Goal: Answer question/provide support: Share knowledge or assist other users

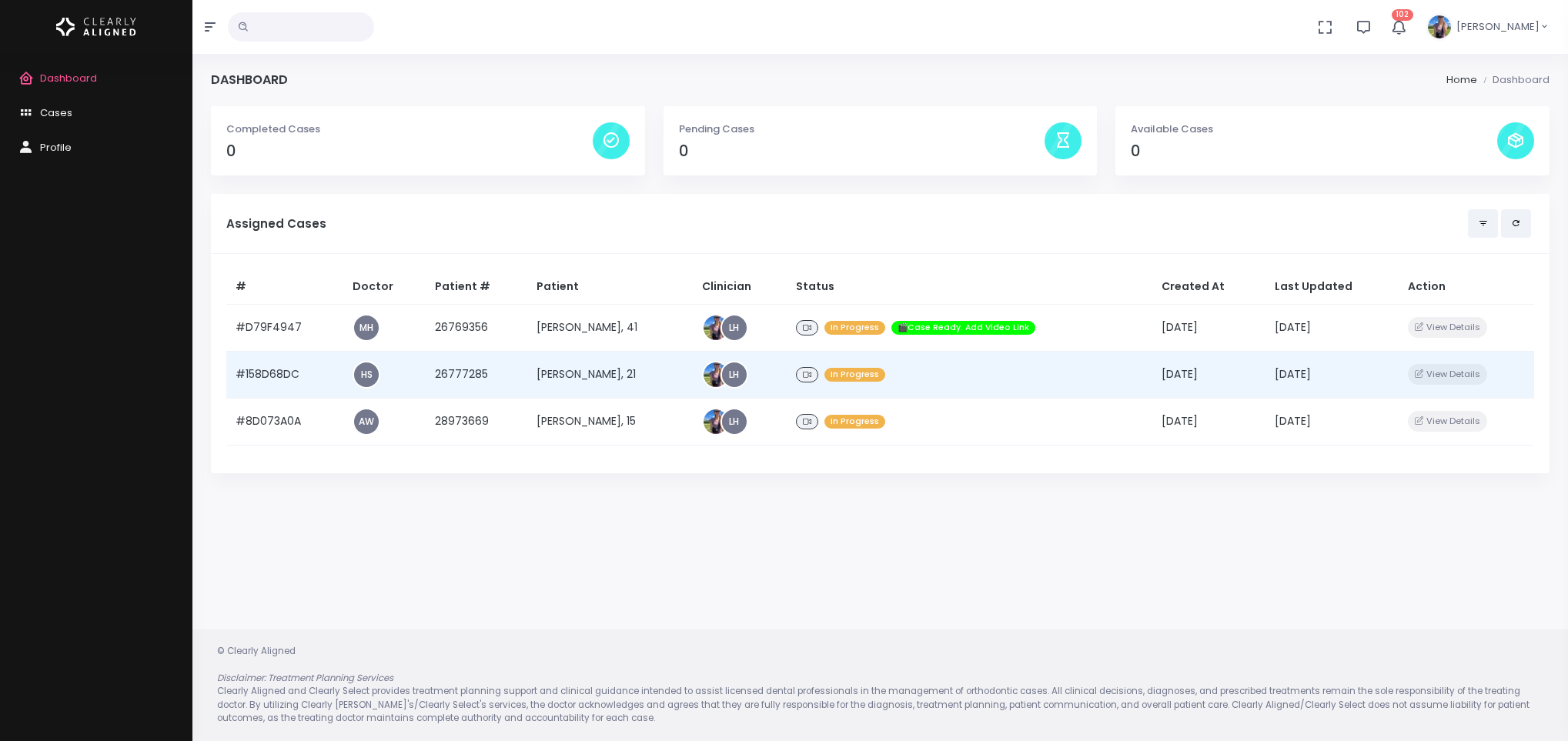
click at [446, 379] on td "26777285" at bounding box center [477, 374] width 102 height 47
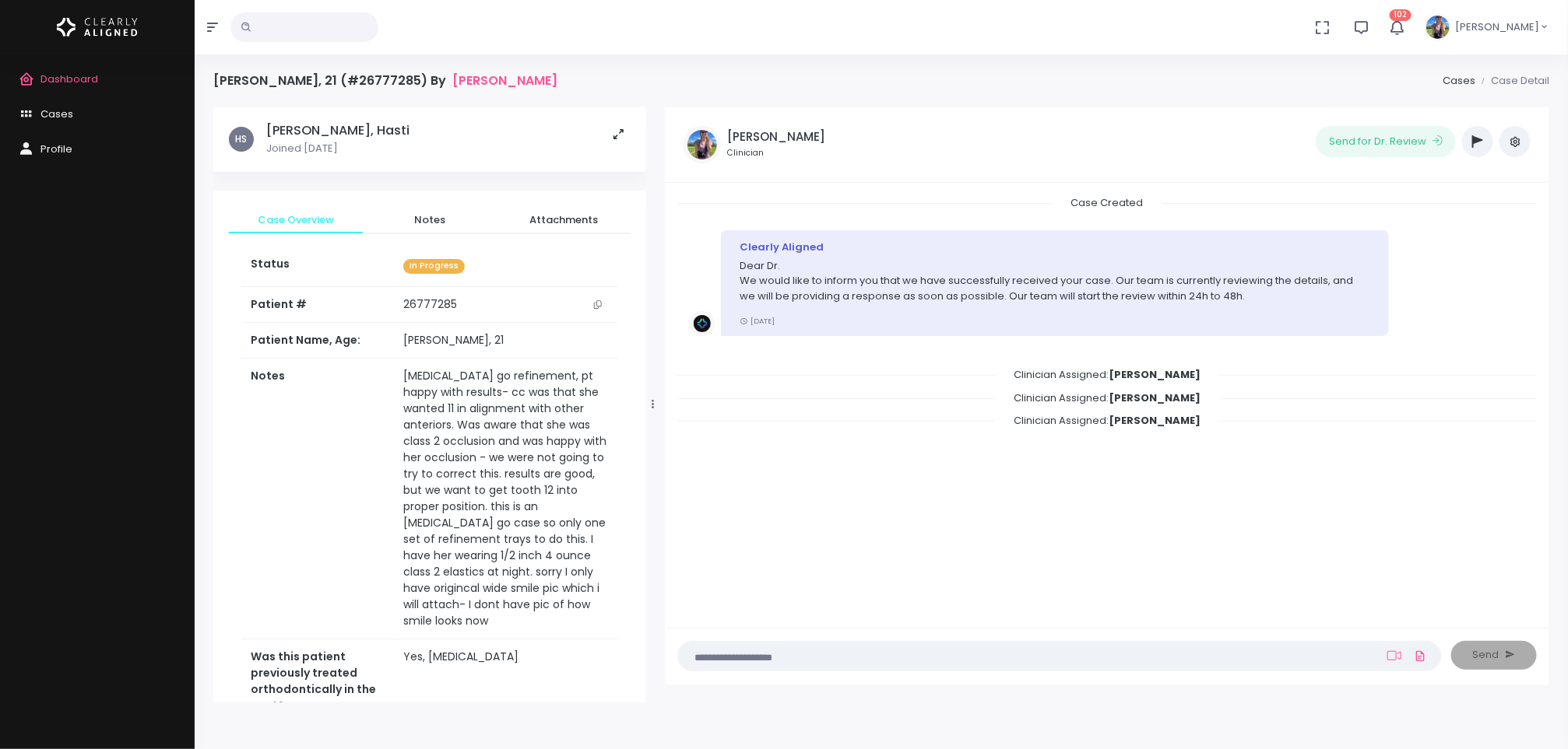
click at [56, 84] on span "Dashboard" at bounding box center [69, 79] width 57 height 15
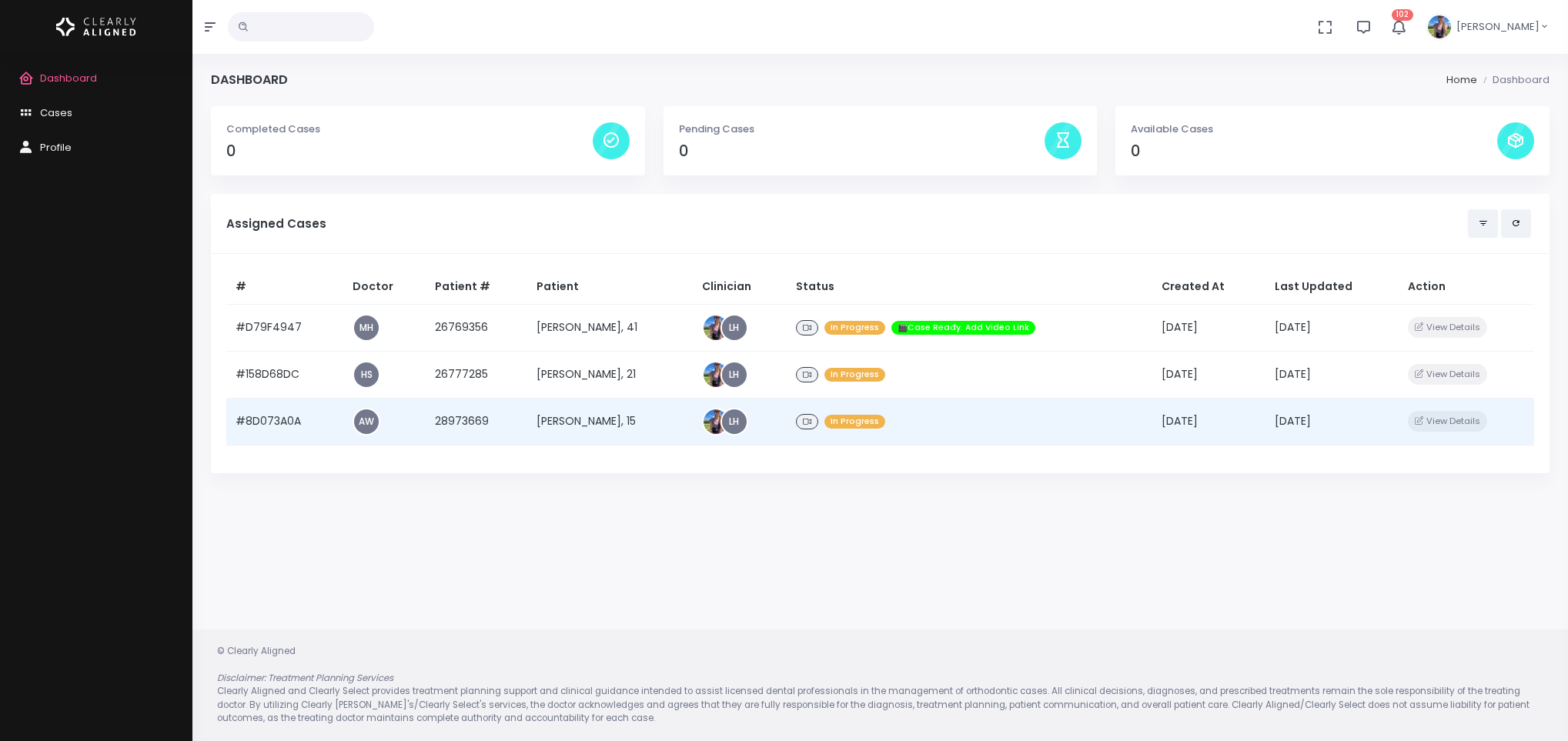
click at [598, 426] on td "[PERSON_NAME], 15" at bounding box center [609, 422] width 165 height 47
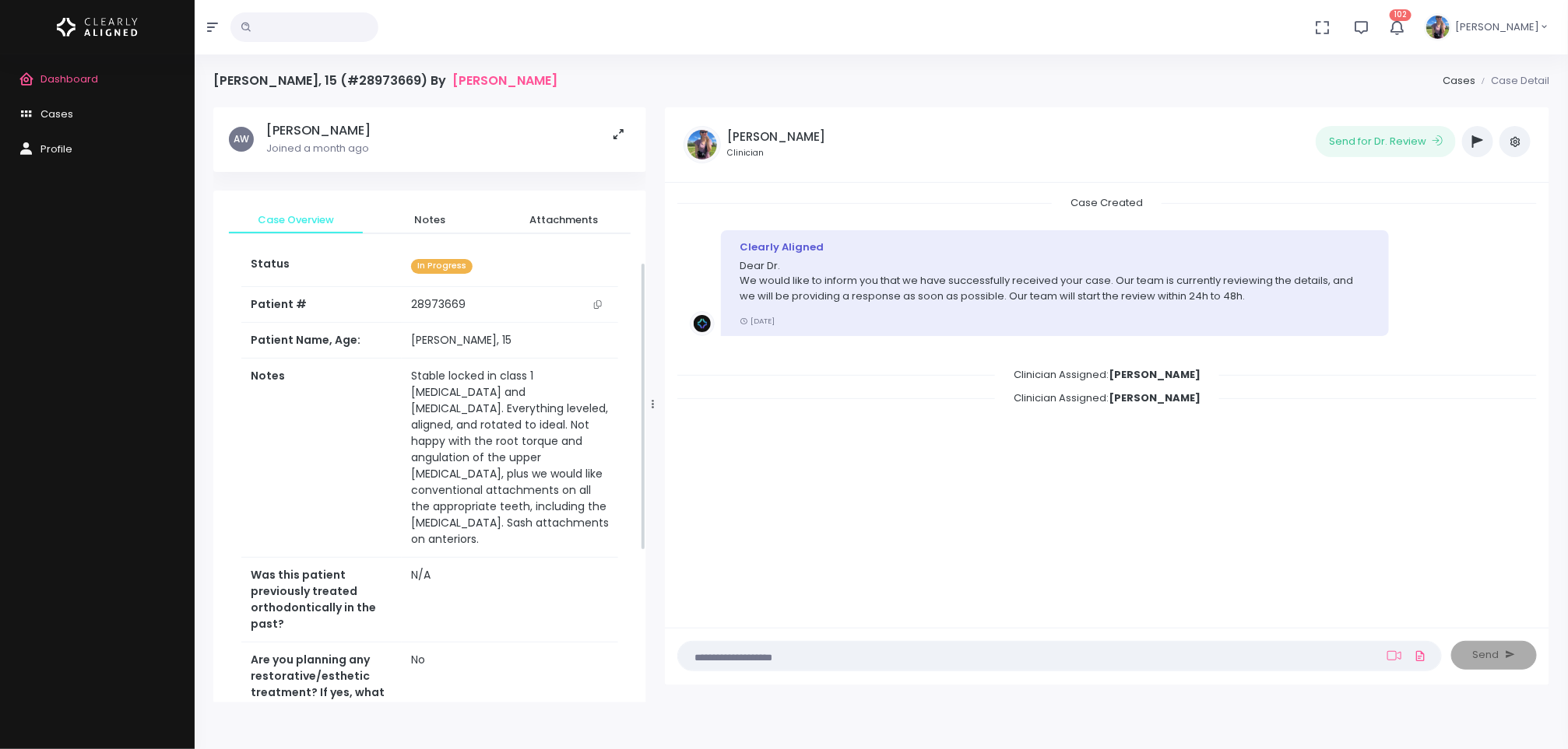
scroll to position [629, 0]
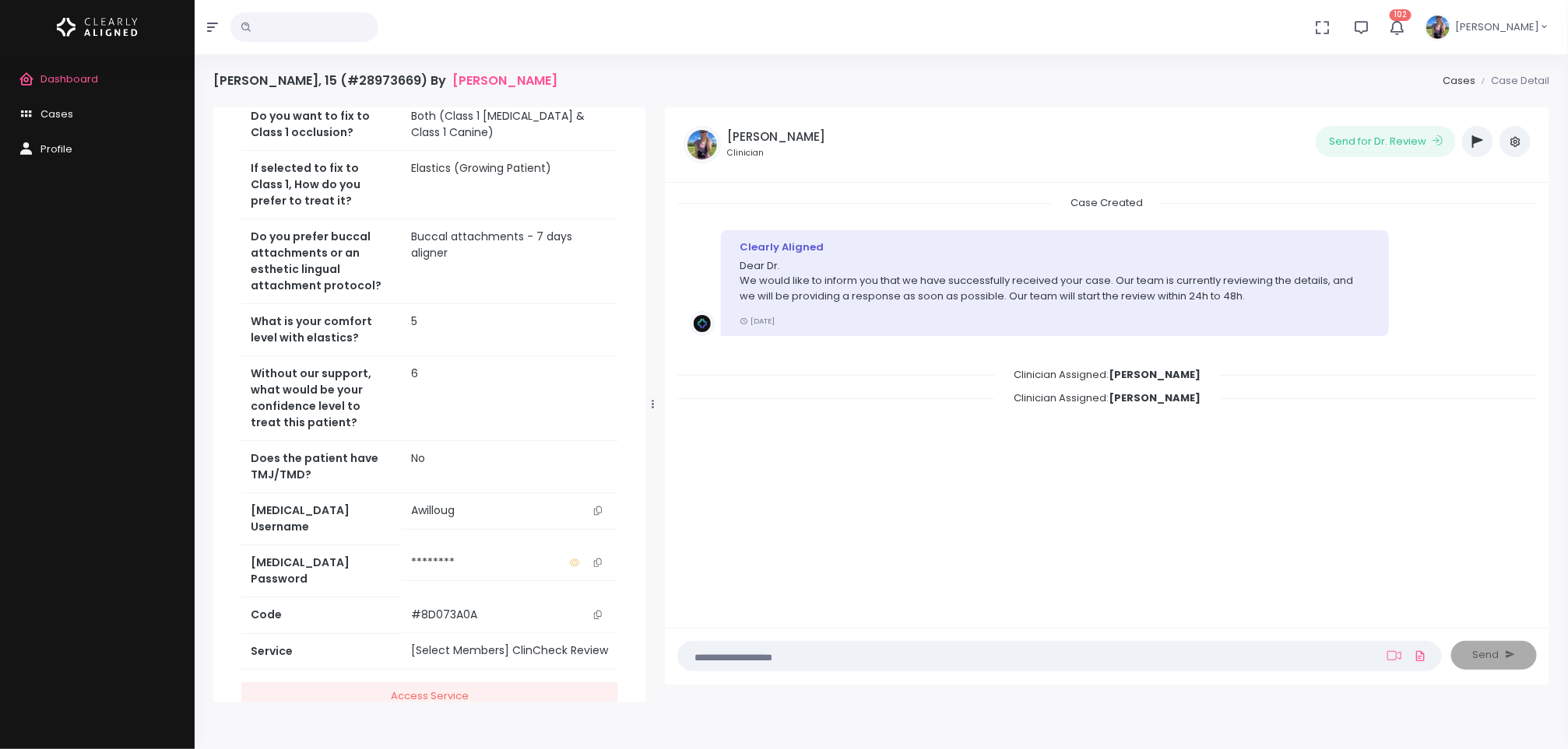
click at [1478, 143] on icon "button" at bounding box center [1478, 142] width 11 height 13
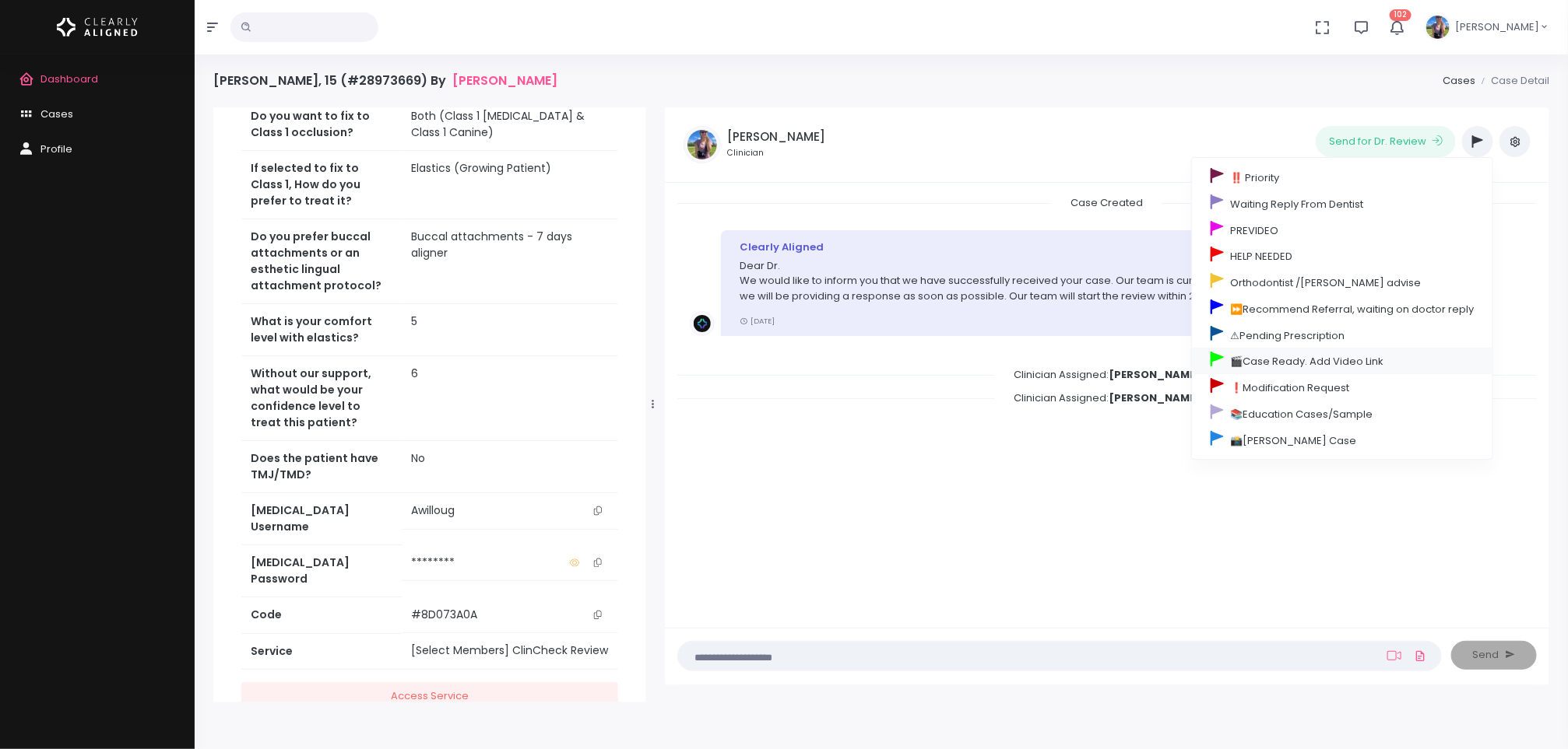
click at [1303, 374] on link "🎬Case Ready. Add Video Link" at bounding box center [1342, 361] width 301 height 26
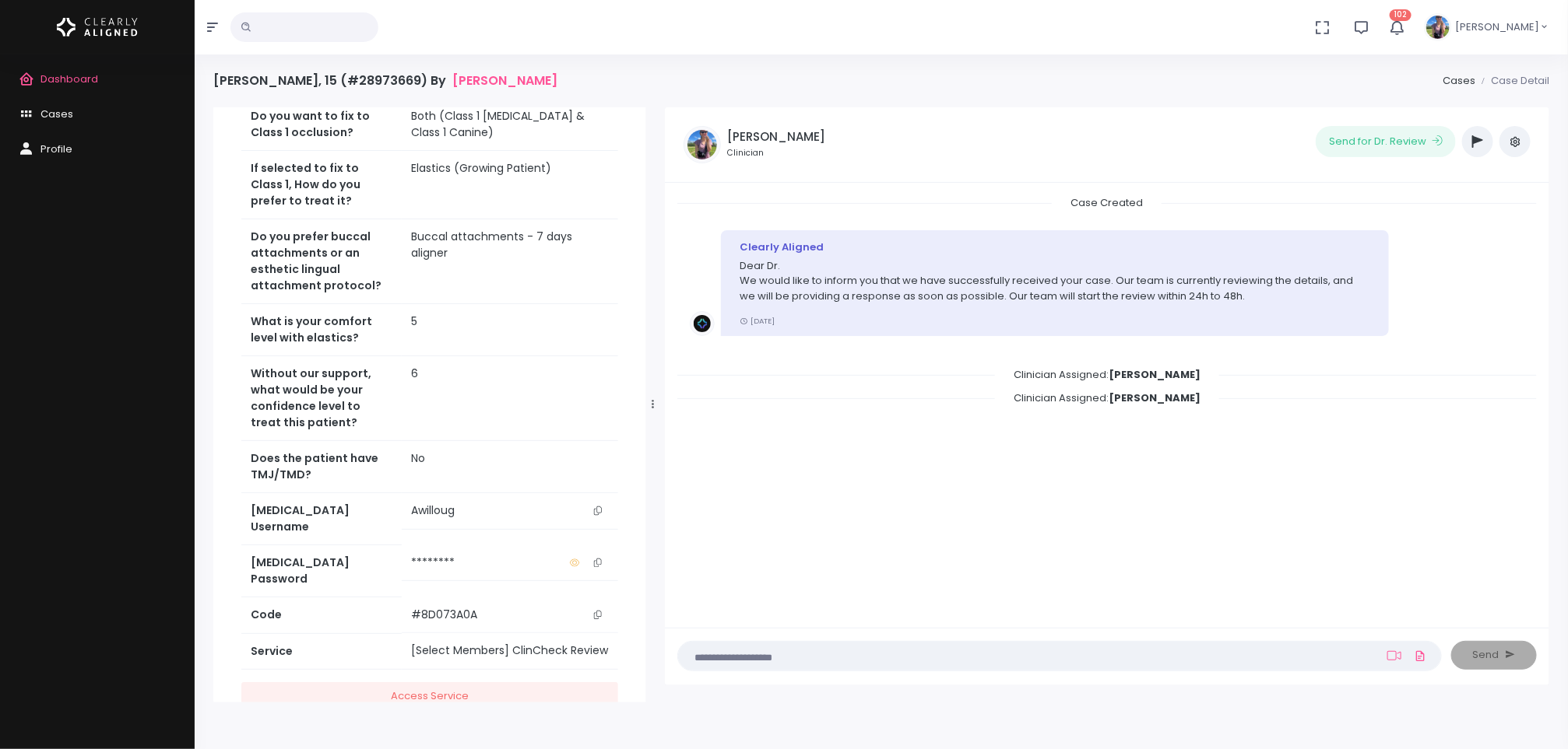
scroll to position [705, 0]
click at [78, 75] on span "Dashboard" at bounding box center [69, 79] width 57 height 15
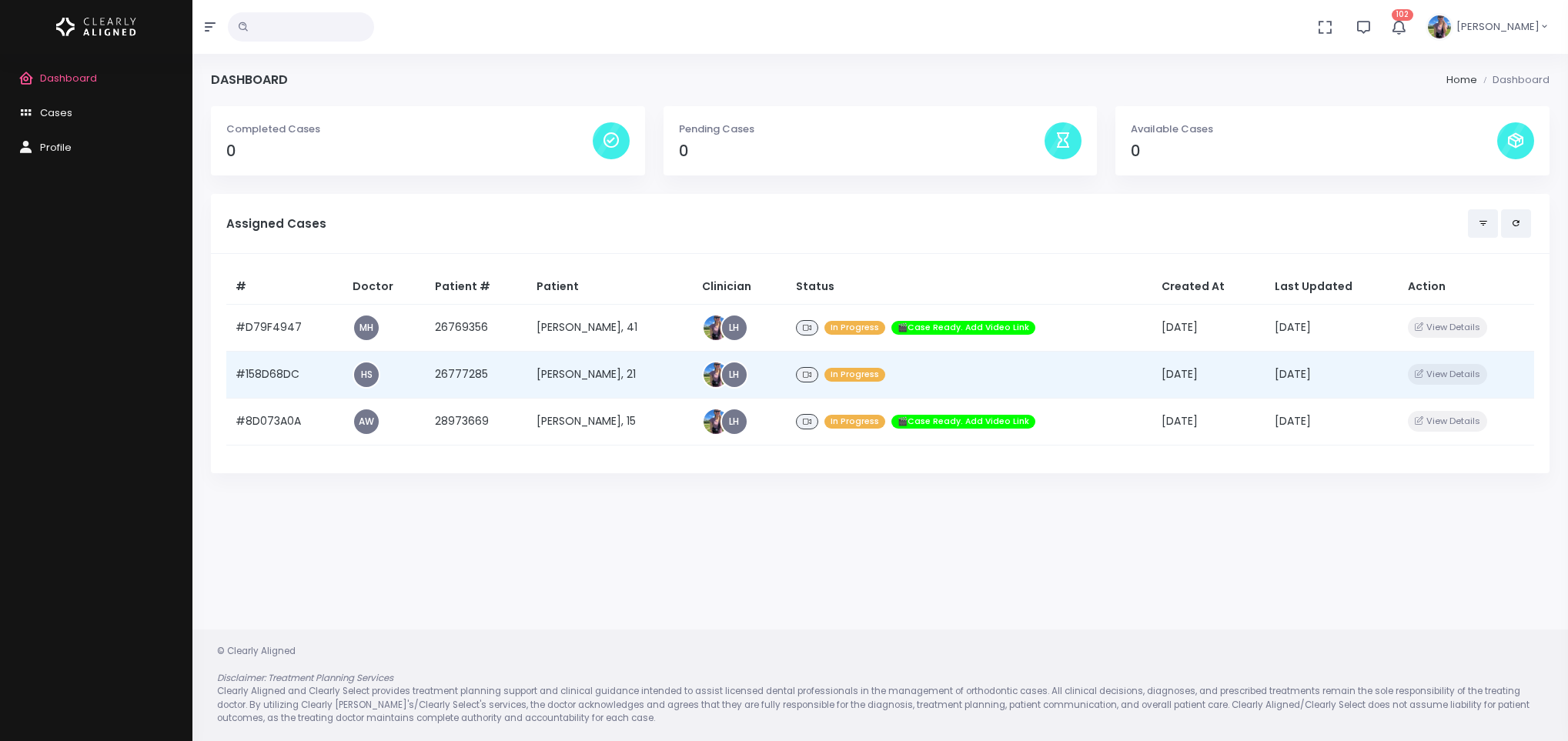
click at [507, 363] on td "26777285" at bounding box center [477, 374] width 102 height 47
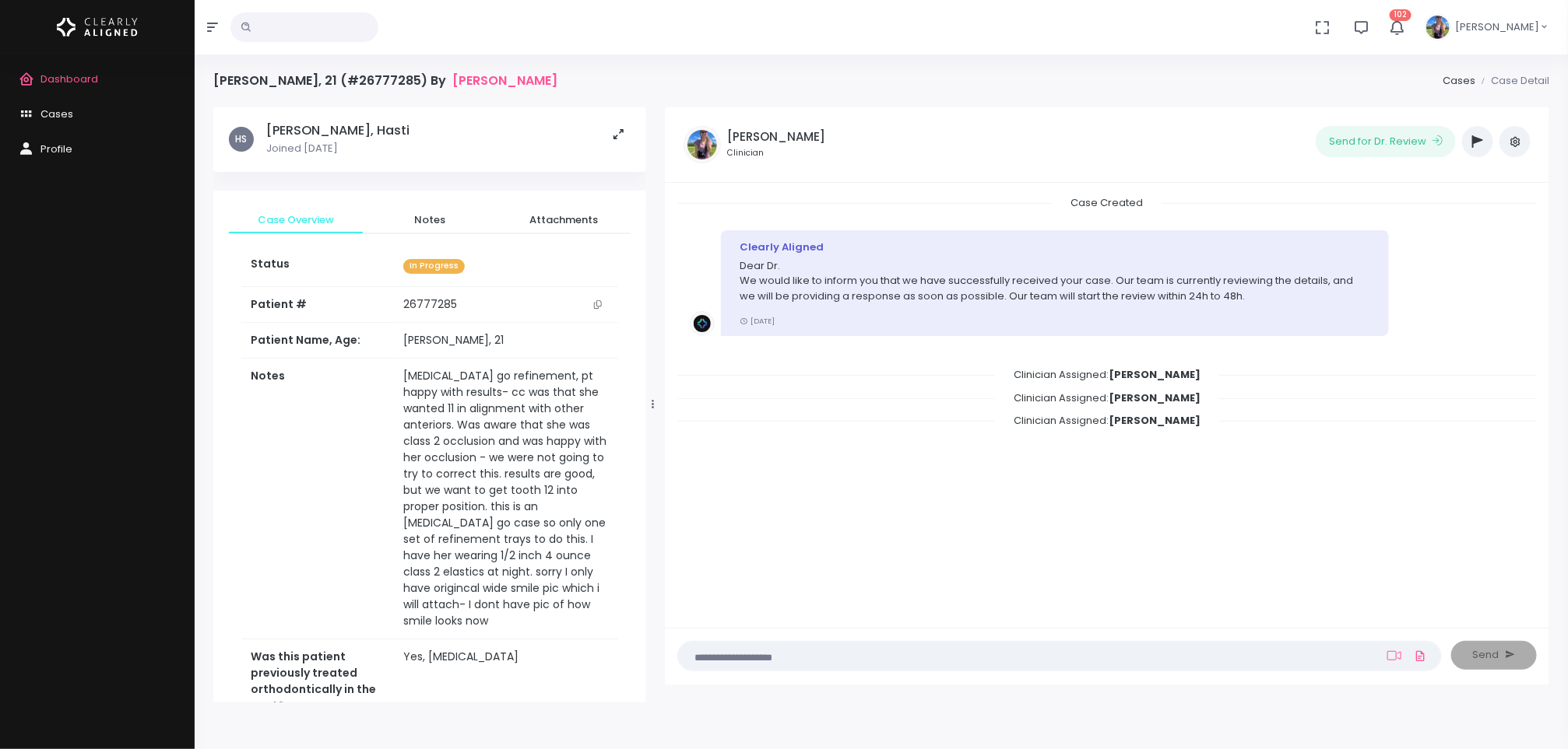
scroll to position [743, 0]
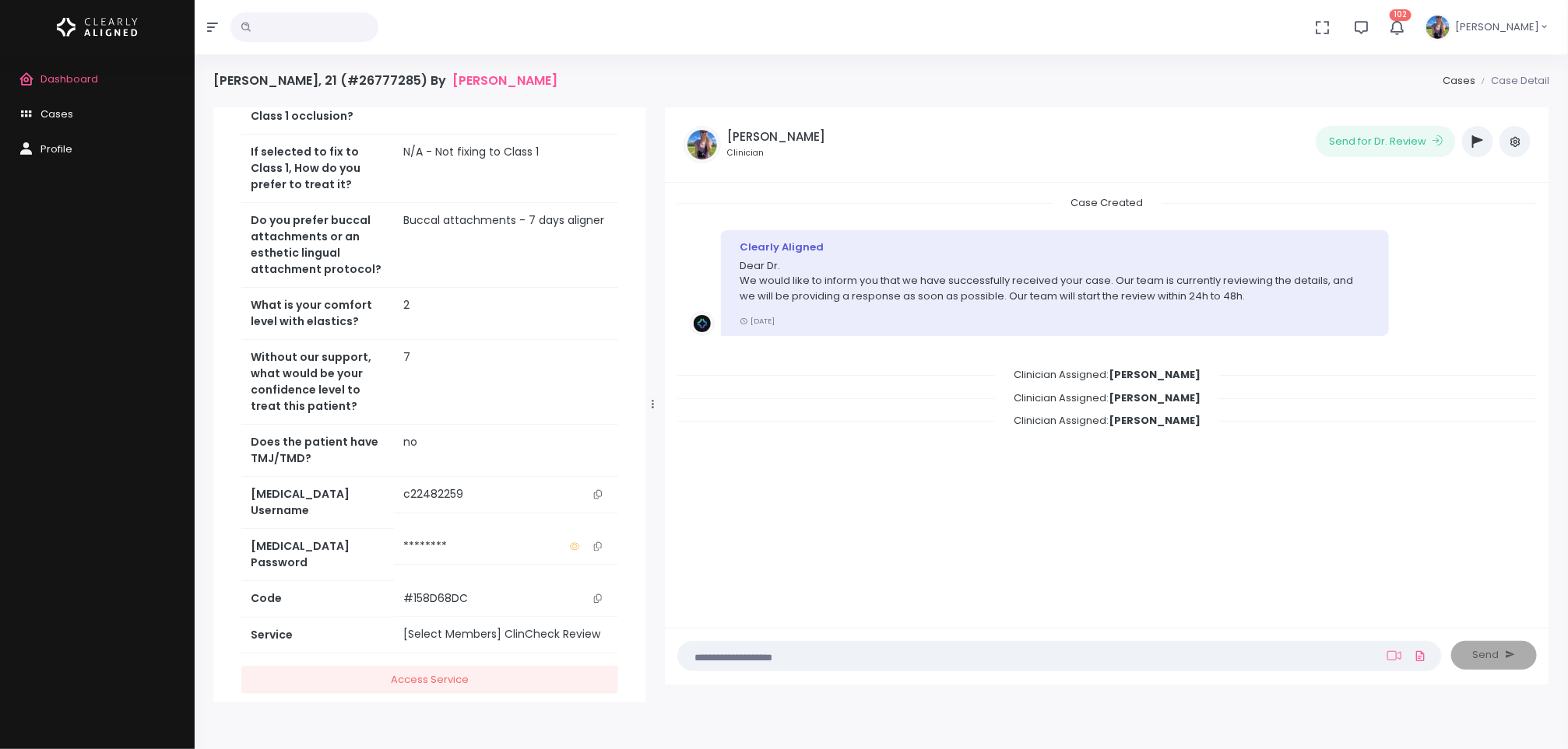
click at [1476, 146] on icon "button" at bounding box center [1478, 142] width 11 height 13
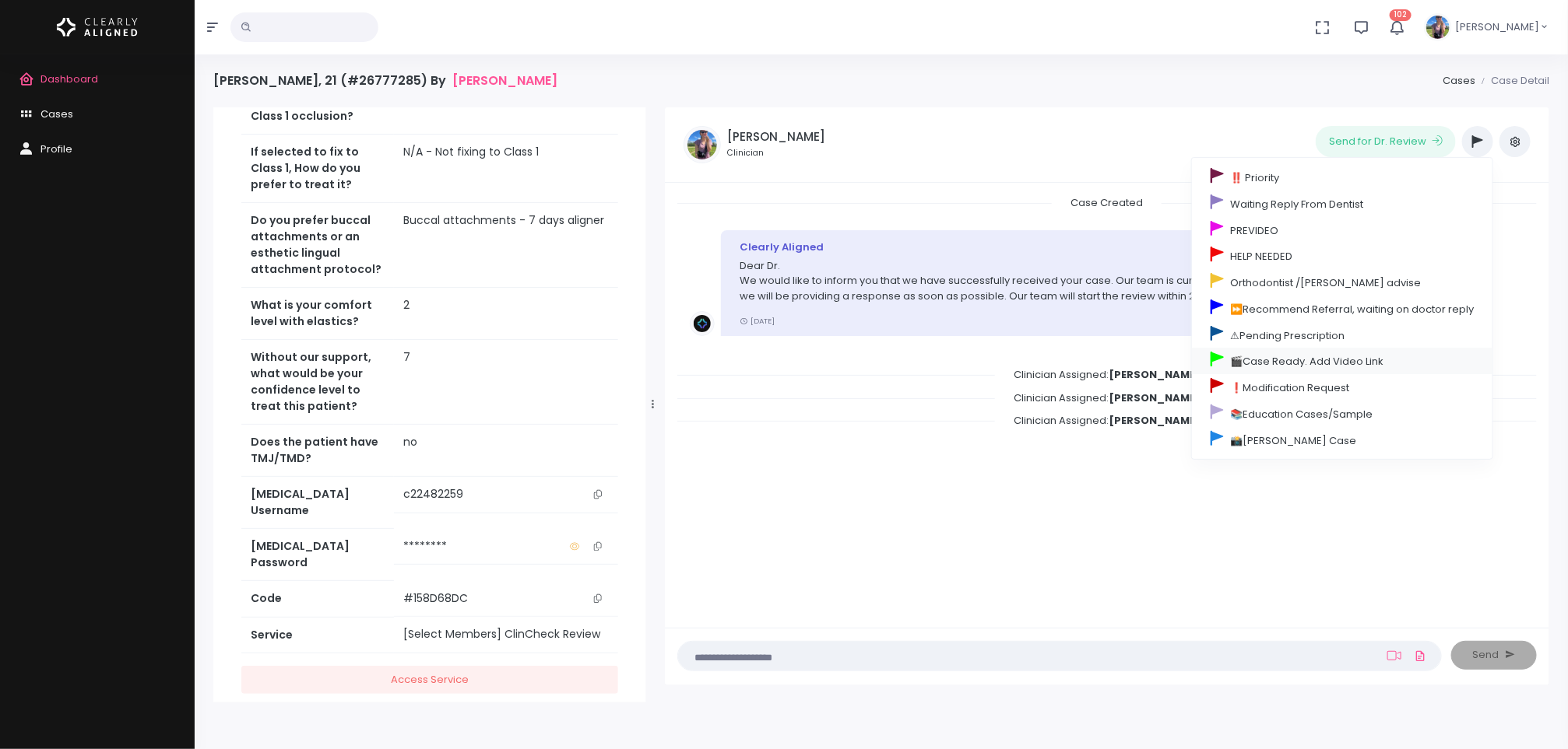
click at [1312, 369] on link "🎬Case Ready. Add Video Link" at bounding box center [1342, 361] width 301 height 26
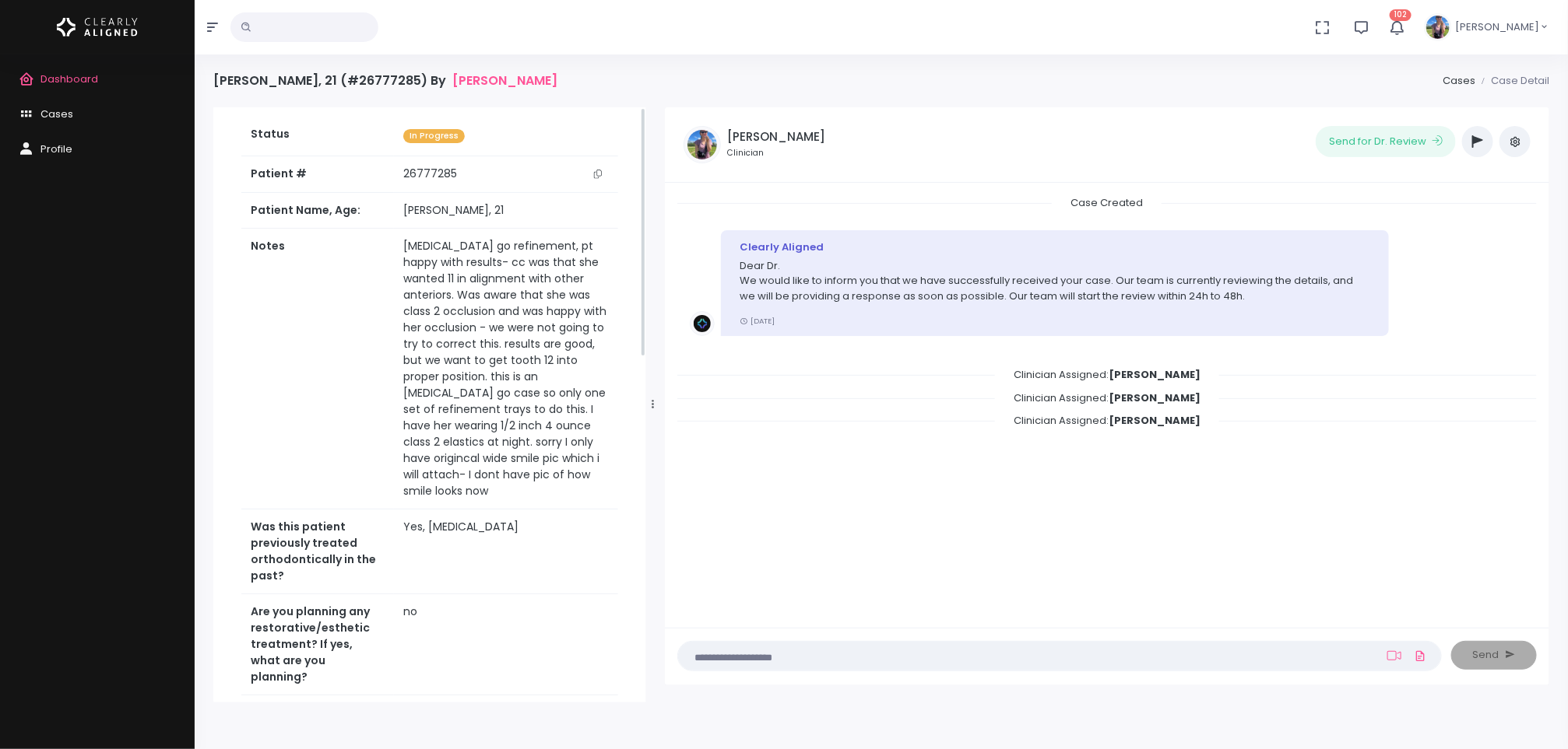
scroll to position [0, 0]
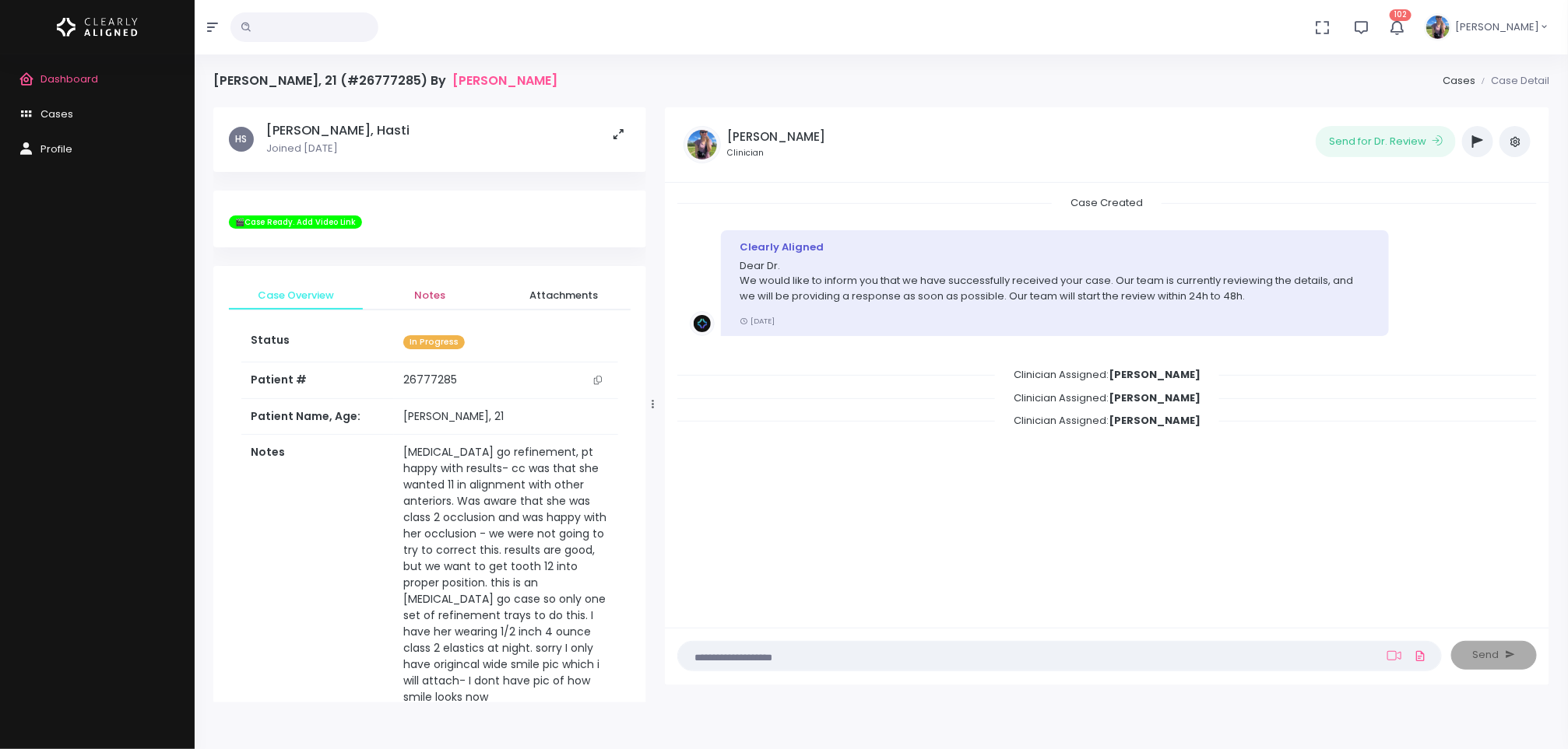
click at [416, 292] on span "Notes" at bounding box center [430, 296] width 109 height 16
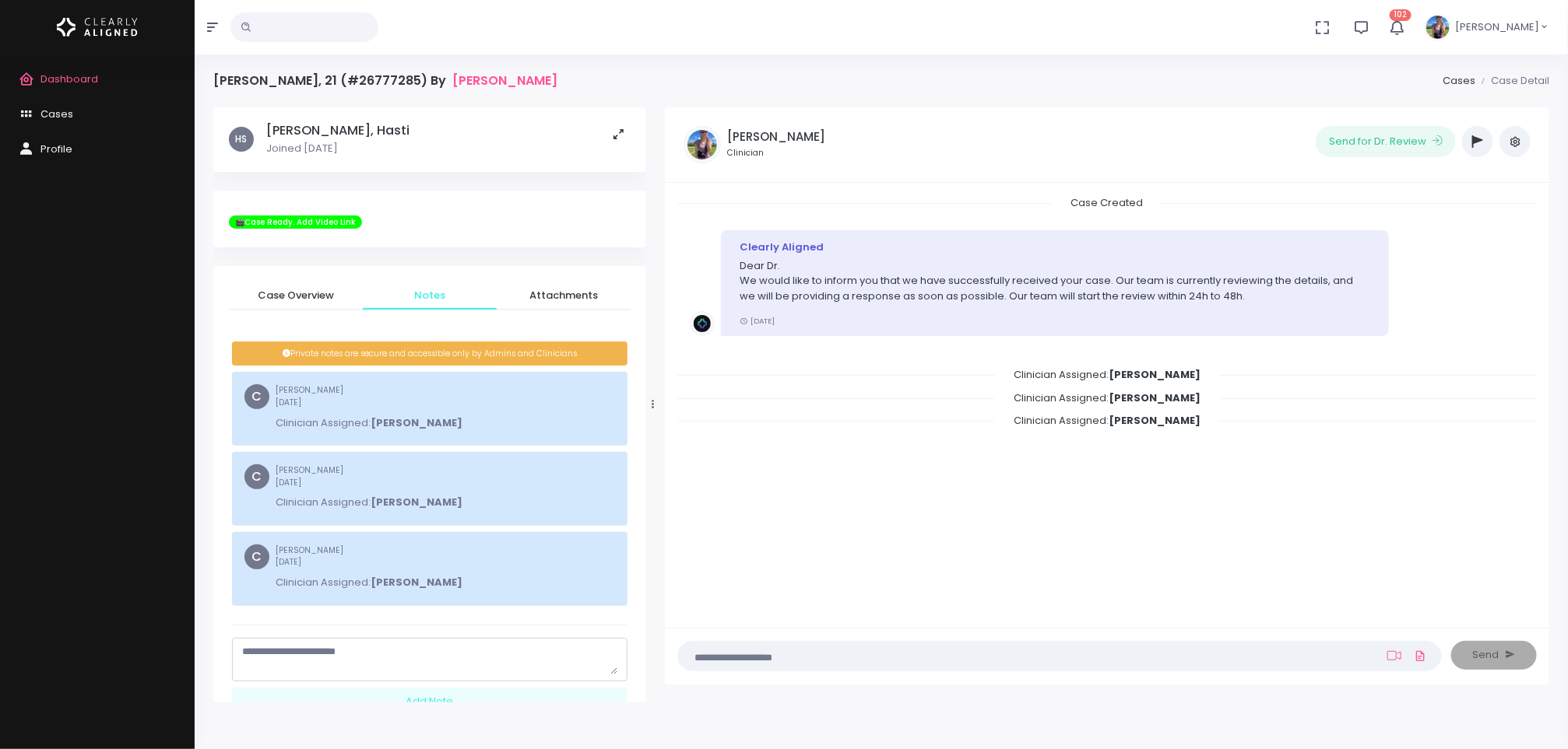
click at [437, 657] on textarea "scrollable content" at bounding box center [430, 660] width 375 height 30
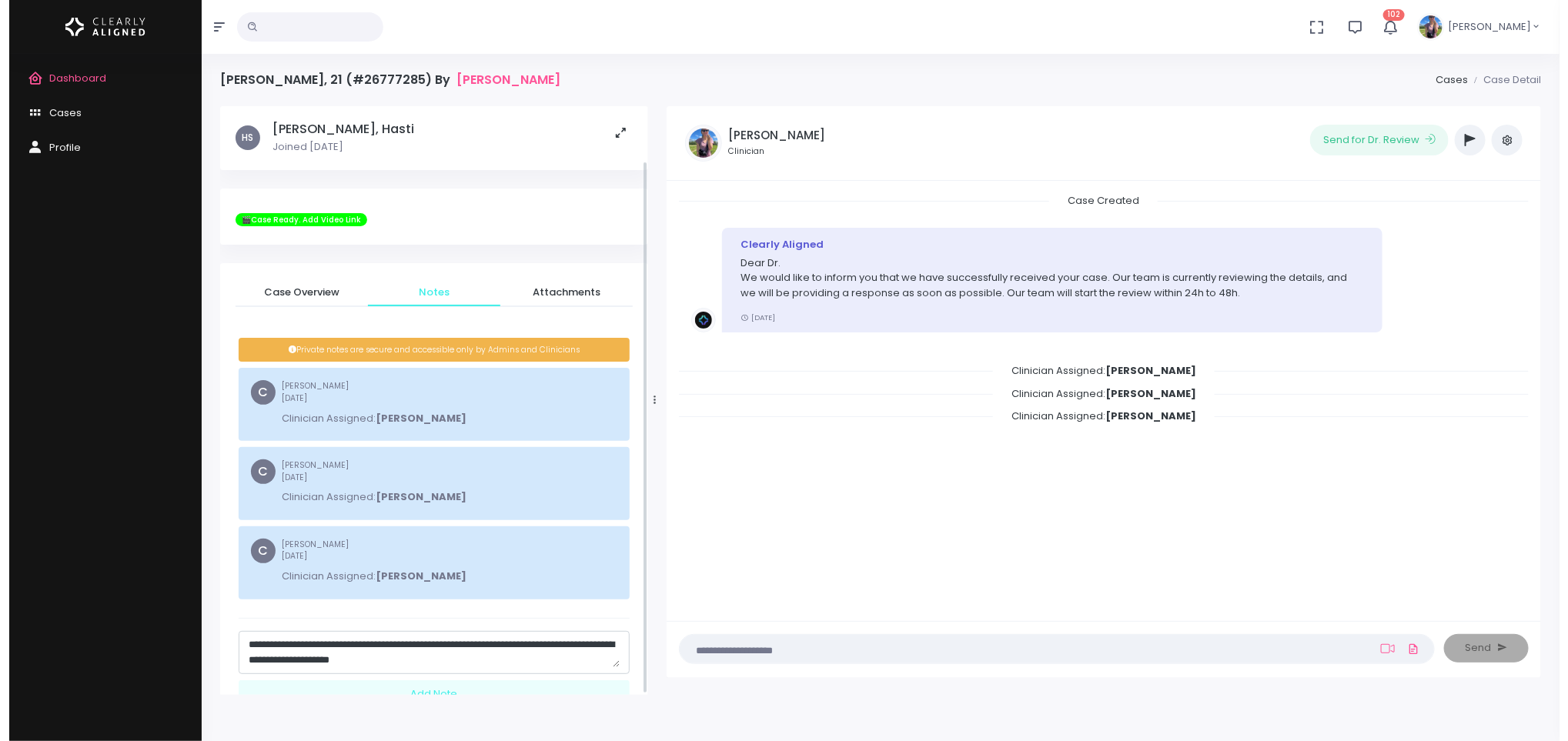
scroll to position [60, 0]
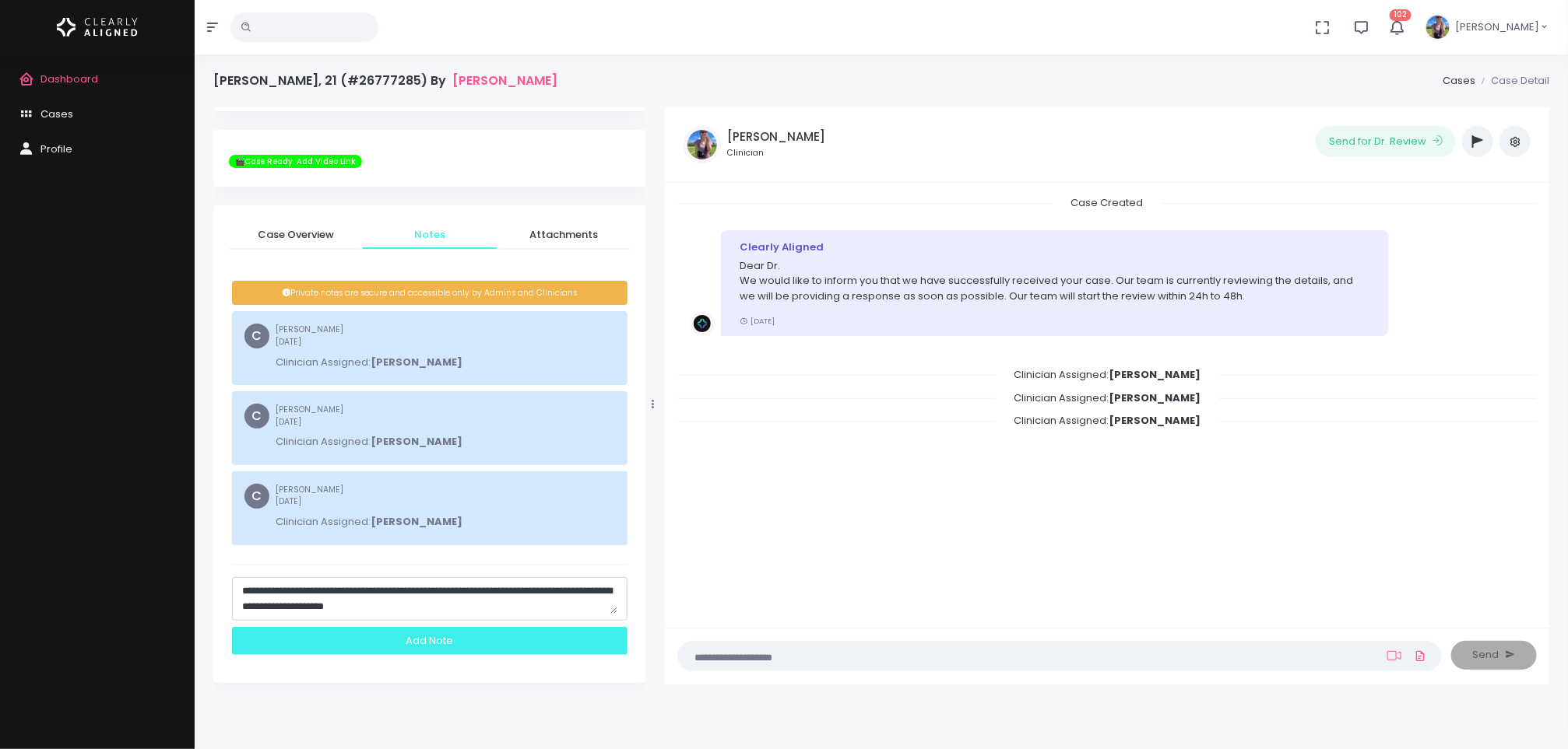
type textarea "**********"
click at [427, 635] on div "Add Note" at bounding box center [430, 641] width 395 height 29
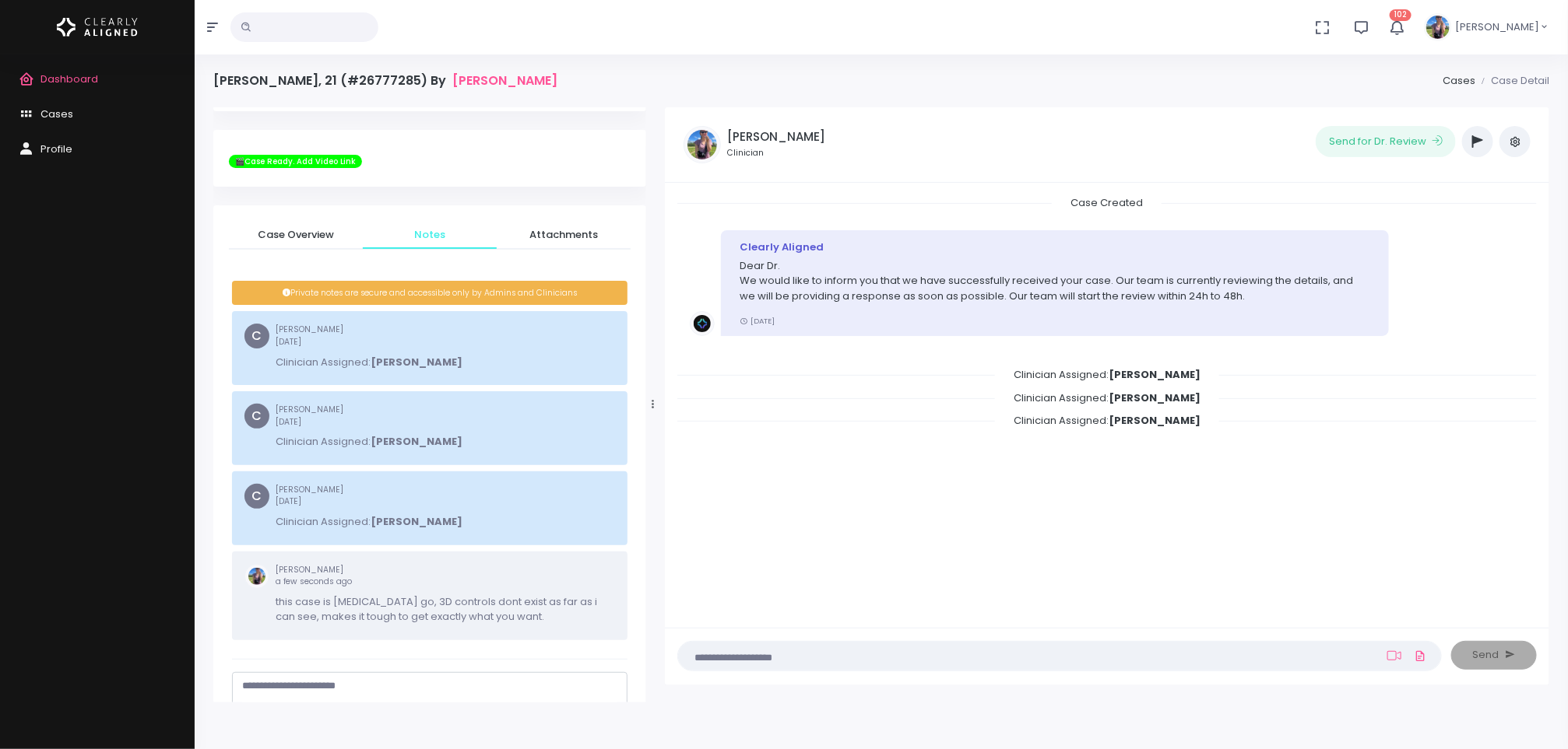
click at [1487, 143] on button "button" at bounding box center [1477, 141] width 31 height 31
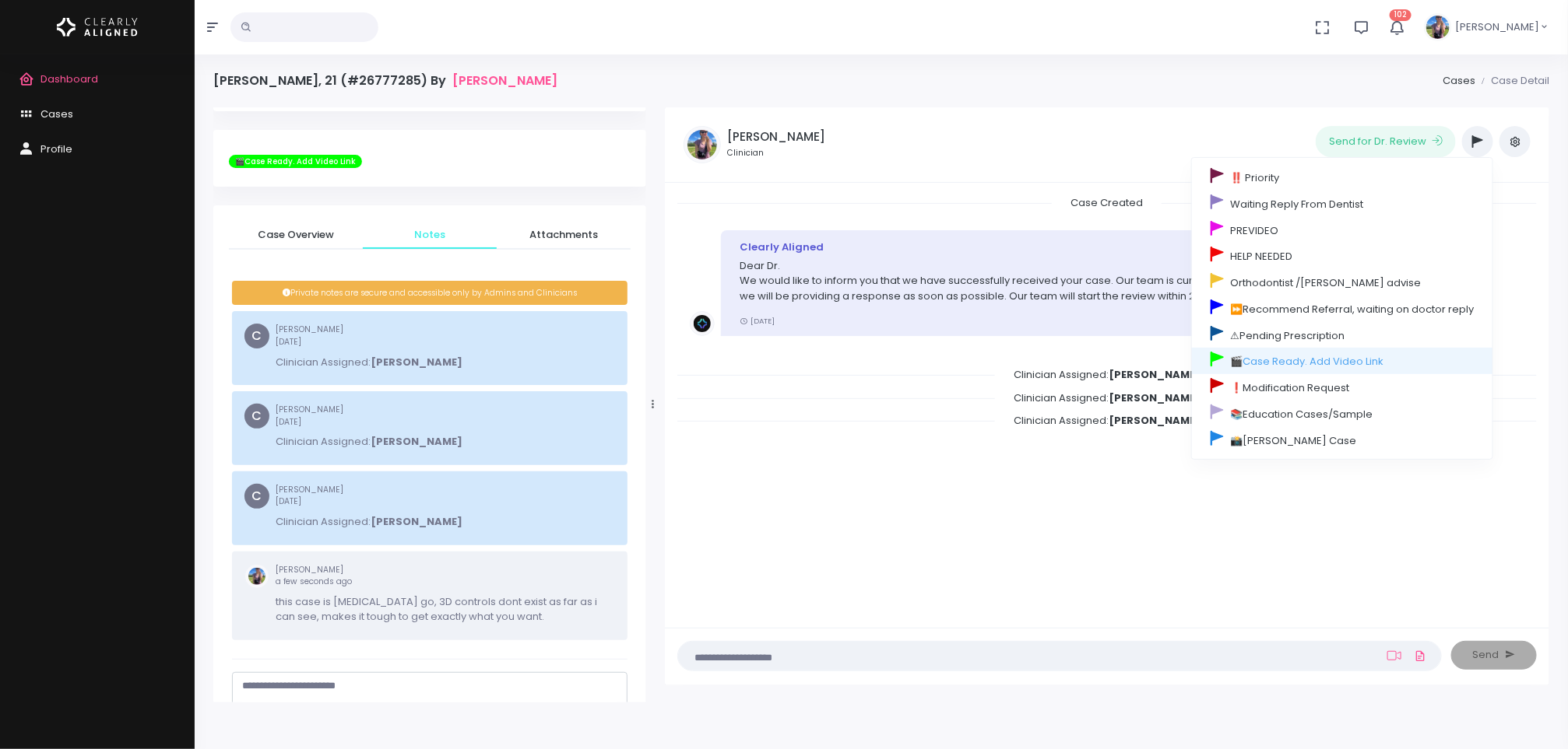
click at [981, 412] on li "Clinician Assigned: [PERSON_NAME]" at bounding box center [1107, 402] width 859 height 23
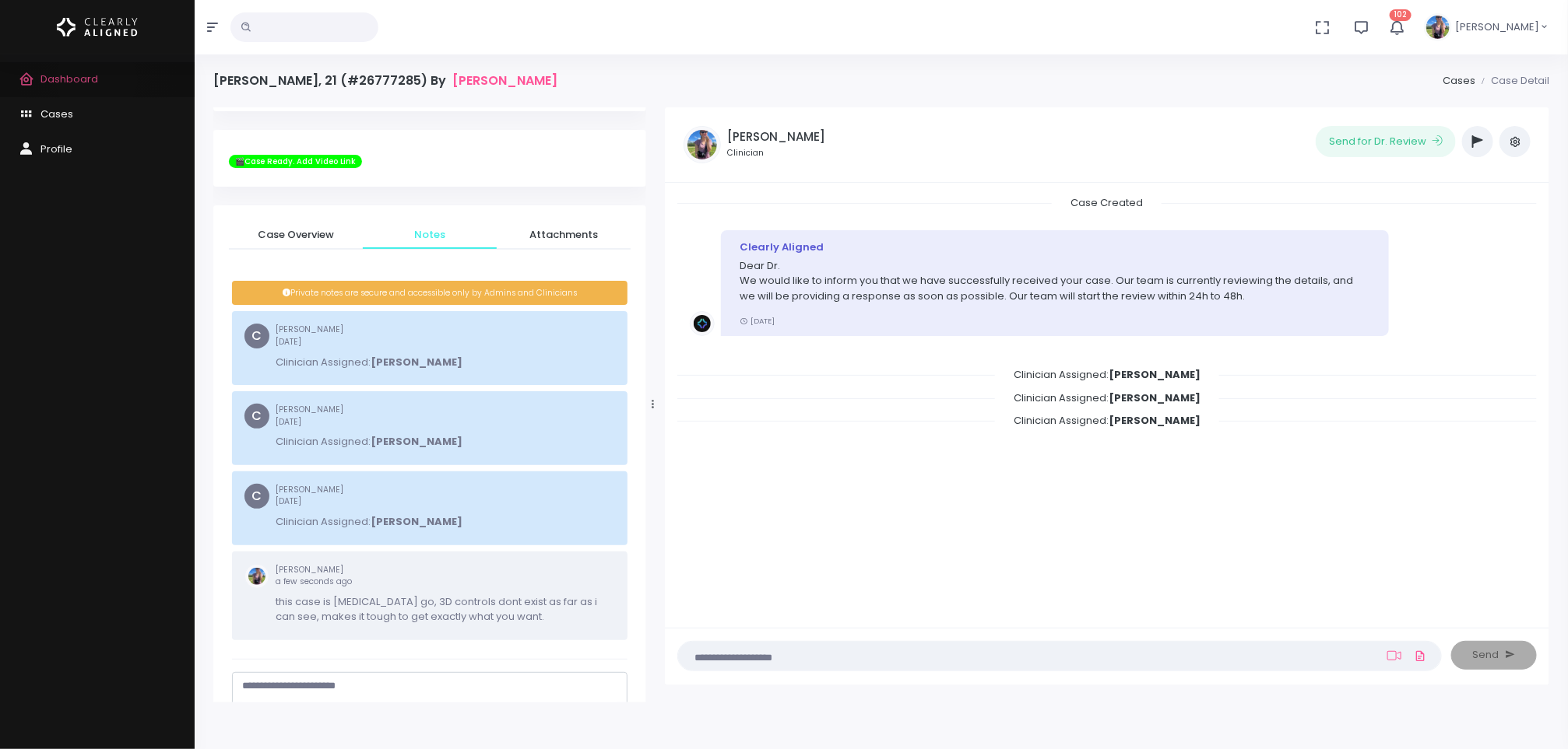
click at [96, 80] on span "Dashboard" at bounding box center [69, 79] width 57 height 15
